Goal: Navigation & Orientation: Find specific page/section

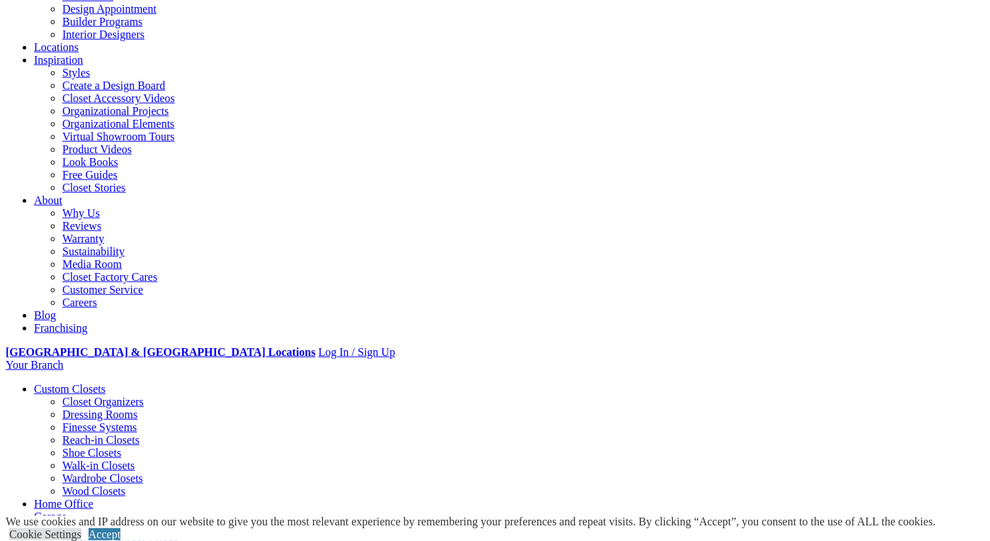
scroll to position [171, 0]
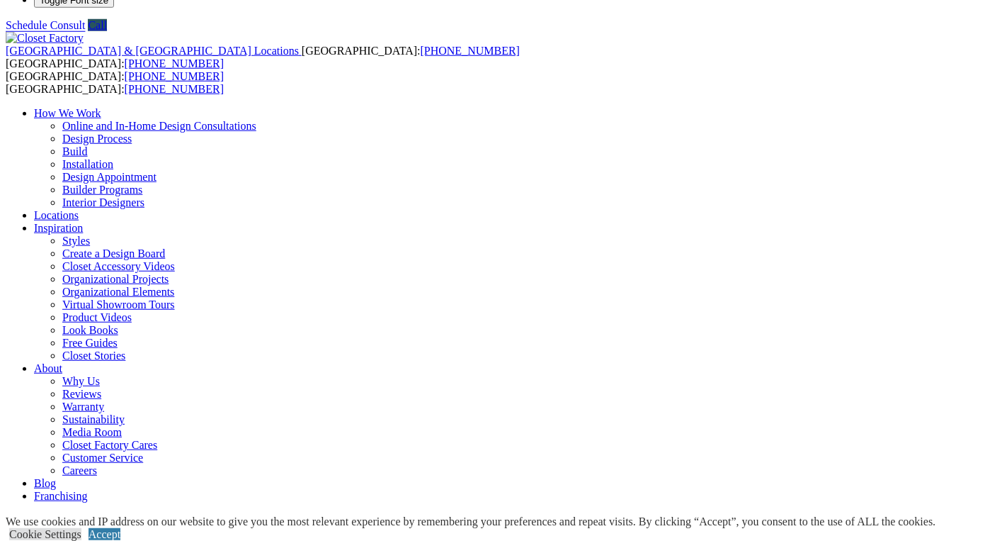
scroll to position [0, 0]
